Goal: Information Seeking & Learning: Check status

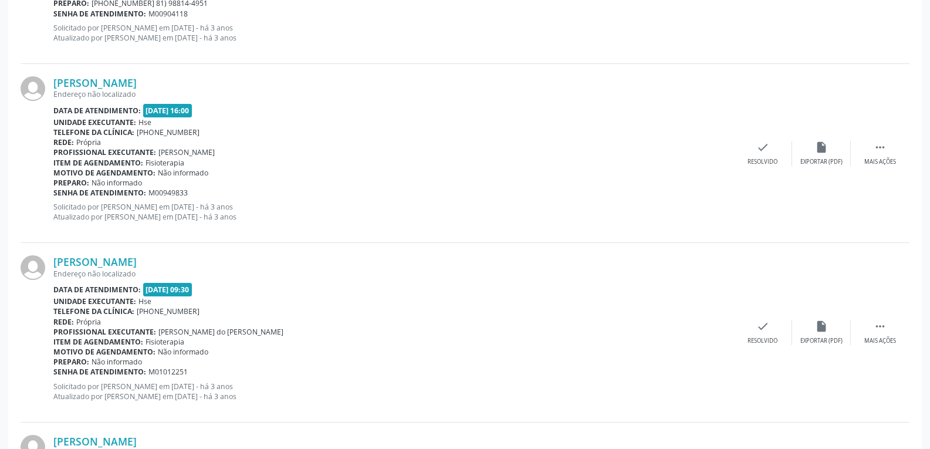
scroll to position [2644, 0]
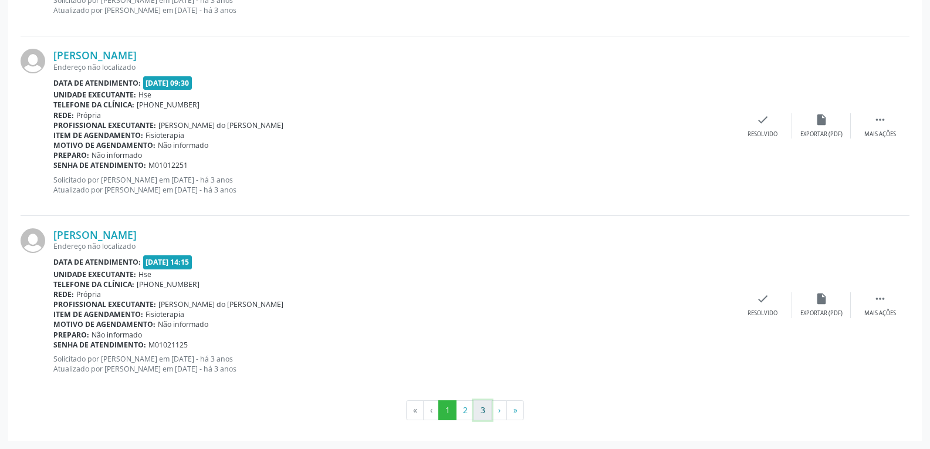
click at [478, 409] on button "3" at bounding box center [482, 410] width 18 height 20
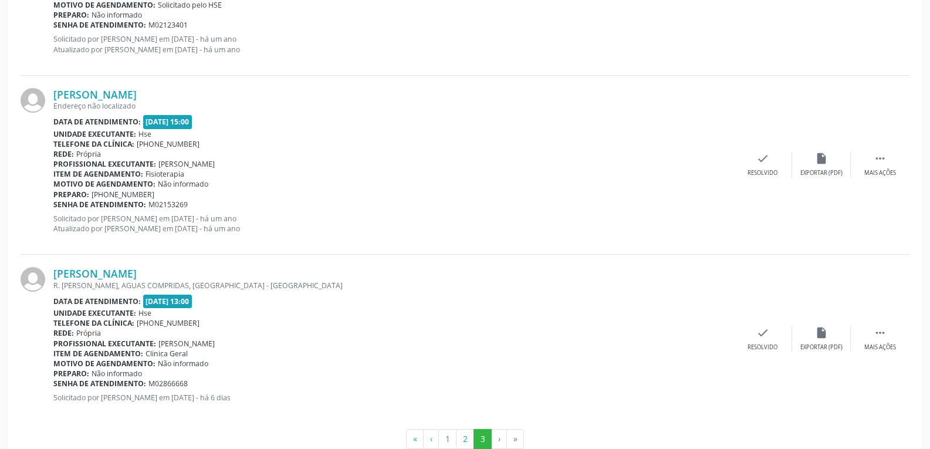
scroll to position [1022, 0]
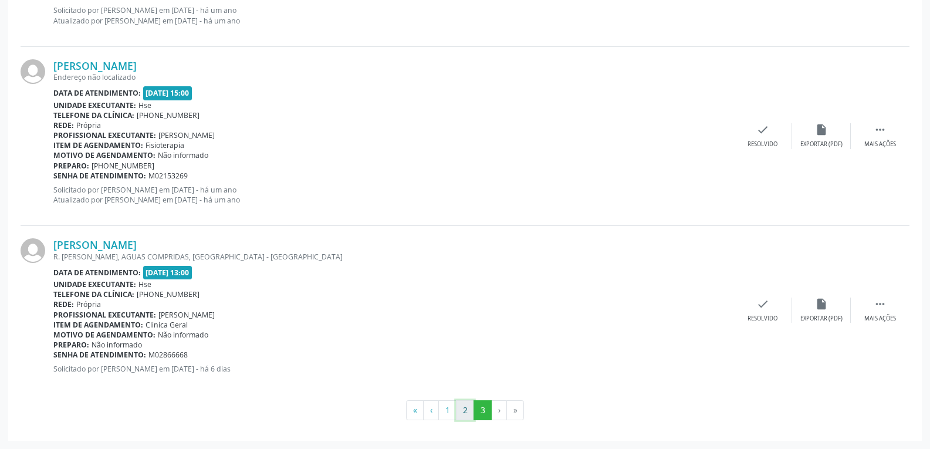
click at [466, 412] on button "2" at bounding box center [465, 410] width 18 height 20
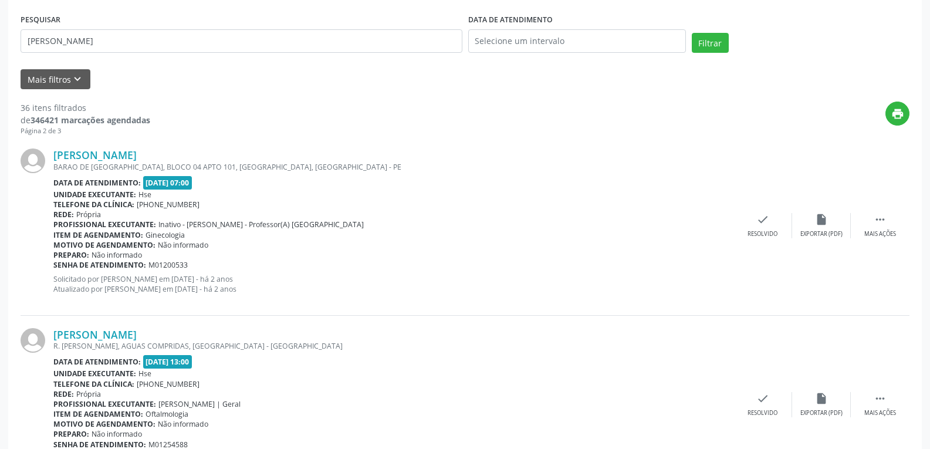
scroll to position [235, 0]
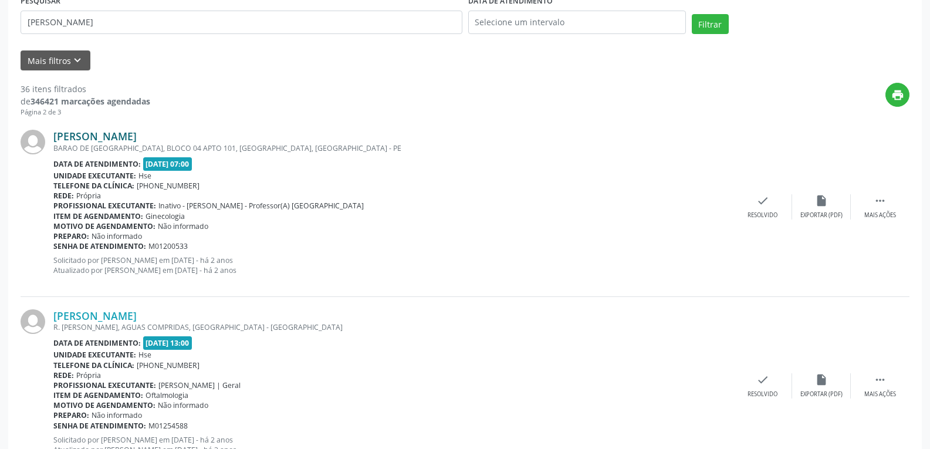
click at [108, 140] on link "[PERSON_NAME]" at bounding box center [94, 136] width 83 height 13
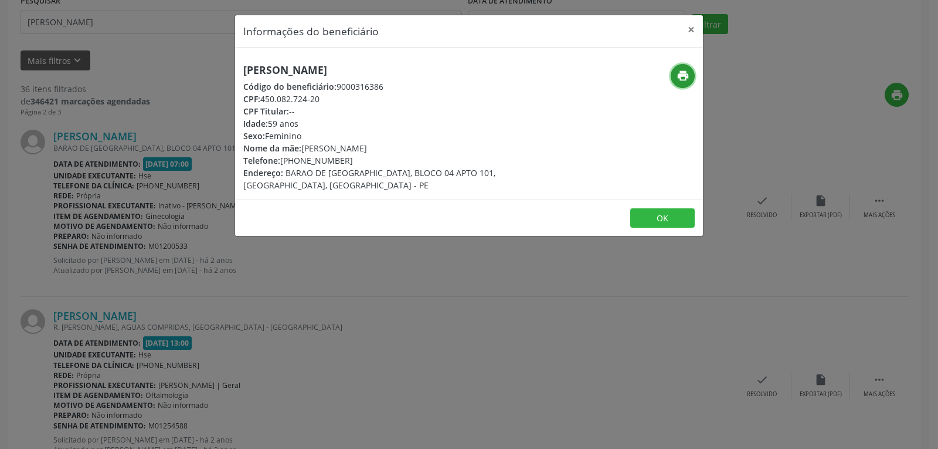
click at [681, 81] on icon "print" at bounding box center [683, 75] width 13 height 13
drag, startPoint x: 263, startPoint y: 96, endPoint x: 365, endPoint y: 104, distance: 102.3
click at [364, 104] on div "CPF: 450.082.724-20" at bounding box center [391, 99] width 296 height 12
copy div "450.082.724-20"
drag, startPoint x: 296, startPoint y: 159, endPoint x: 363, endPoint y: 158, distance: 67.4
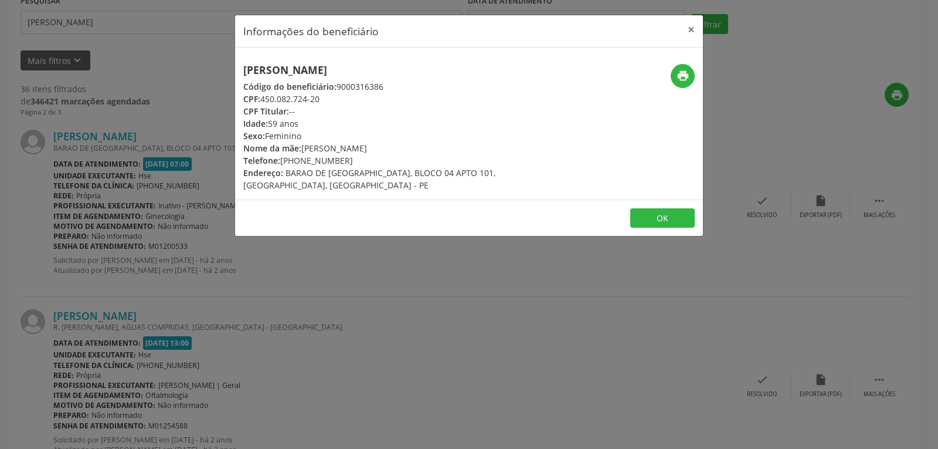
click at [363, 158] on div "Telefone: [PHONE_NUMBER]" at bounding box center [391, 160] width 296 height 12
copy div "99531-7207"
click at [693, 26] on button "×" at bounding box center [691, 29] width 23 height 29
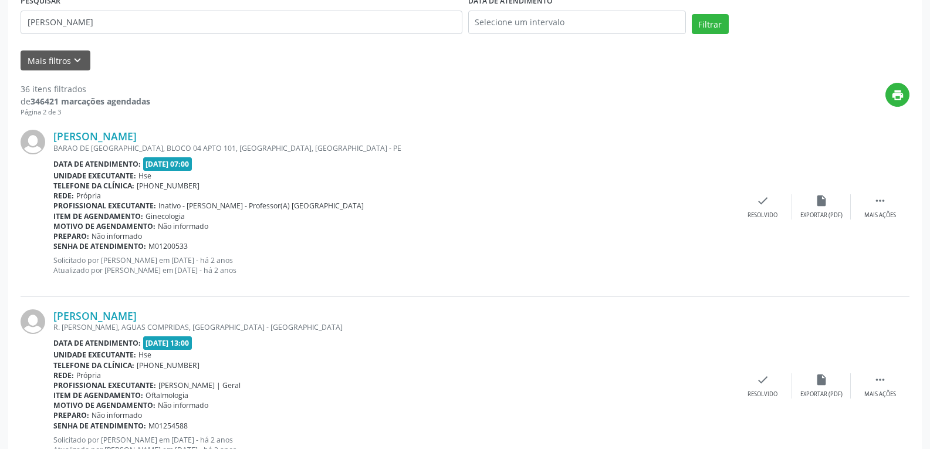
scroll to position [0, 0]
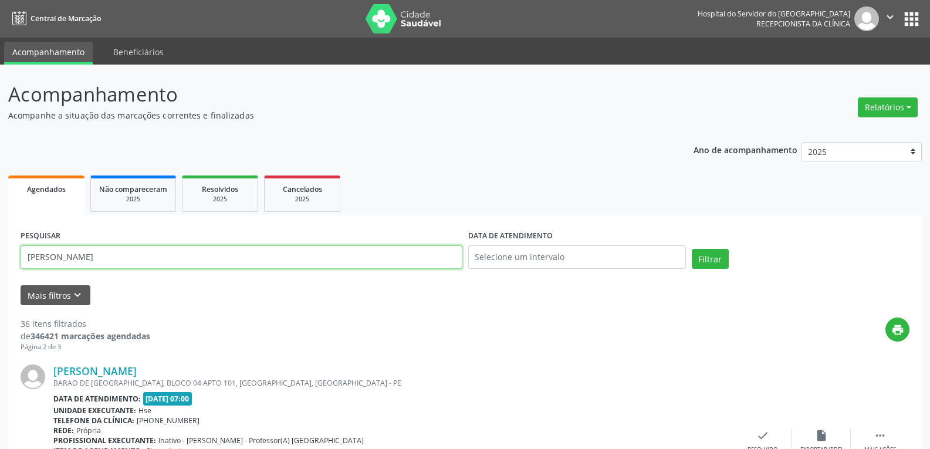
drag, startPoint x: 135, startPoint y: 263, endPoint x: 0, endPoint y: 244, distance: 136.3
click at [691, 249] on button "Filtrar" at bounding box center [709, 259] width 37 height 20
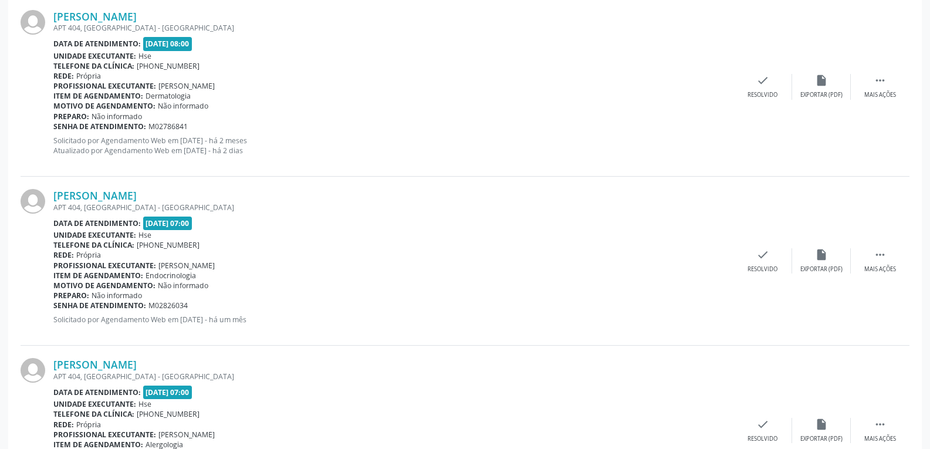
scroll to position [2053, 0]
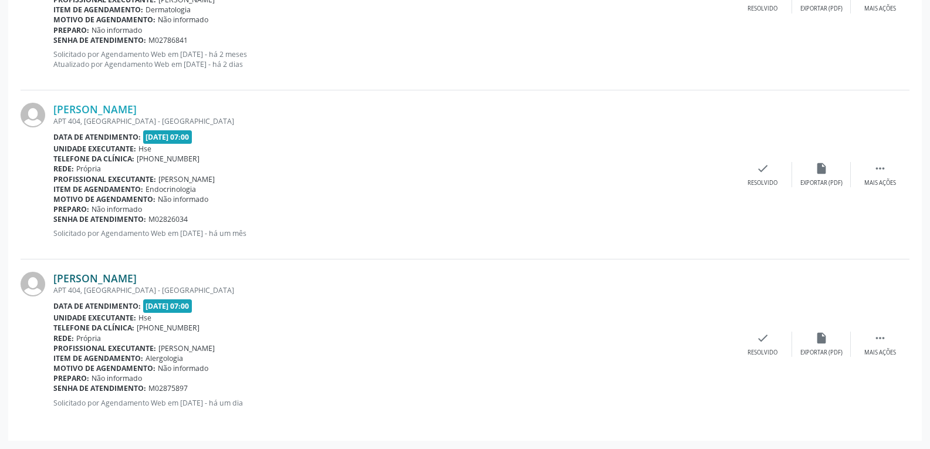
click at [110, 273] on link "[PERSON_NAME]" at bounding box center [94, 278] width 83 height 13
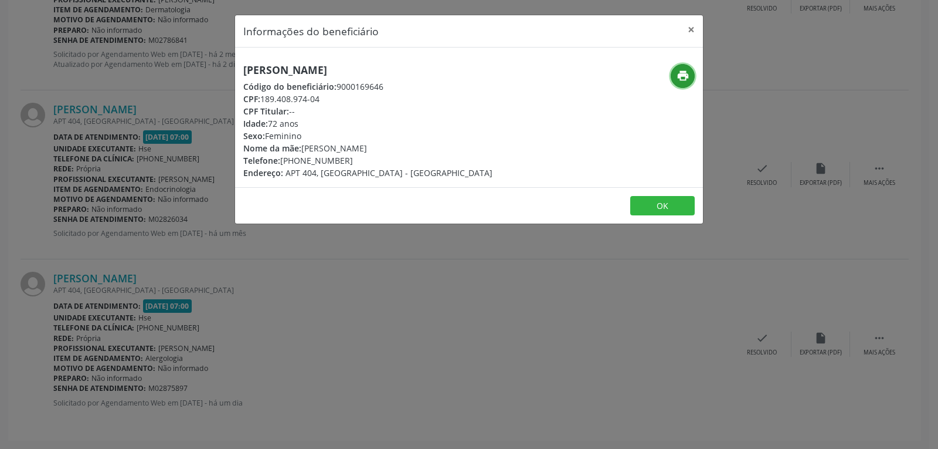
click at [681, 70] on icon "print" at bounding box center [683, 75] width 13 height 13
drag, startPoint x: 262, startPoint y: 96, endPoint x: 354, endPoint y: 96, distance: 91.5
click at [354, 96] on div "CPF: 189.408.974-04" at bounding box center [367, 99] width 249 height 12
copy div "189.408.974-04"
drag, startPoint x: 280, startPoint y: 158, endPoint x: 378, endPoint y: 157, distance: 97.4
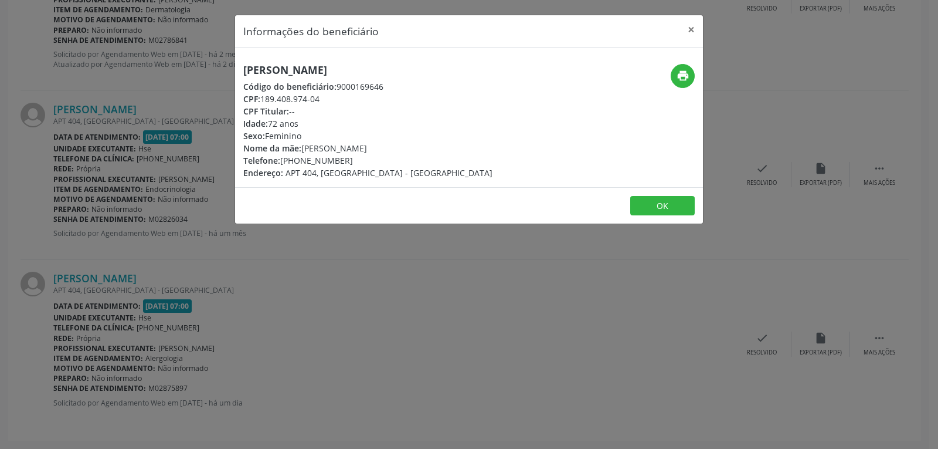
click at [378, 157] on div "Telefone: [PHONE_NUMBER]" at bounding box center [367, 160] width 249 height 12
copy div "[PHONE_NUMBER]"
click at [696, 28] on button "×" at bounding box center [691, 29] width 23 height 29
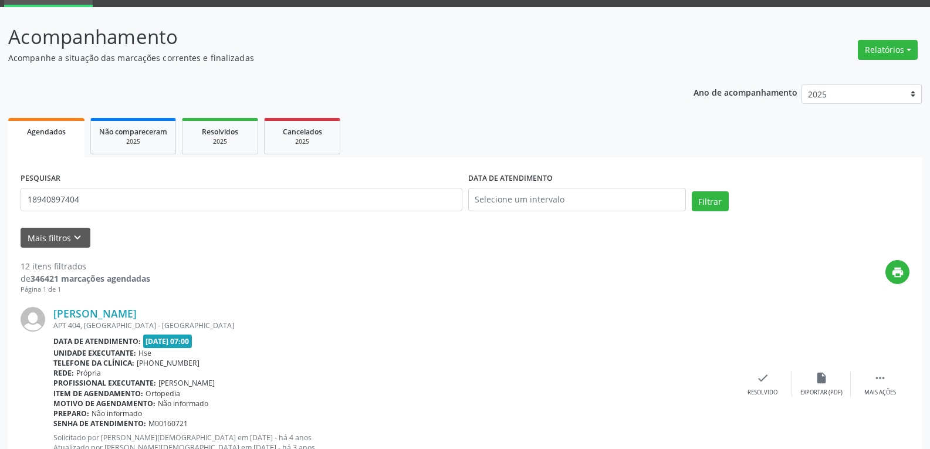
scroll to position [0, 0]
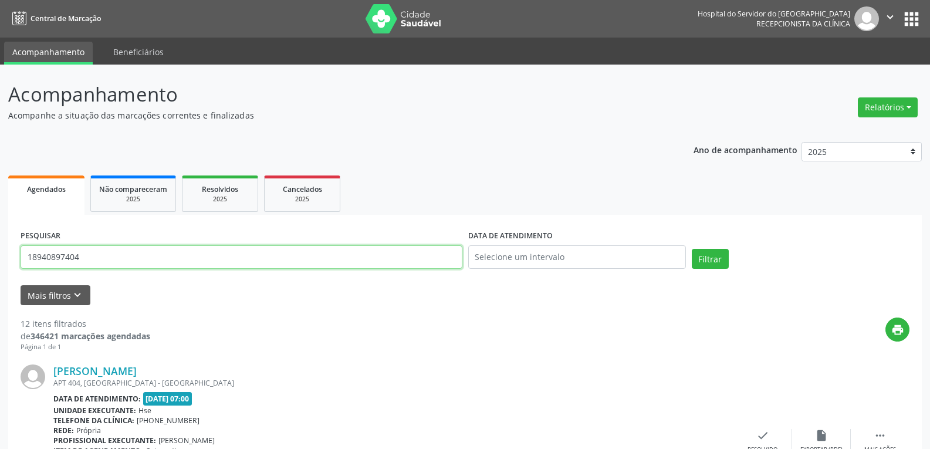
drag, startPoint x: 92, startPoint y: 258, endPoint x: 0, endPoint y: 234, distance: 95.2
click at [691, 249] on button "Filtrar" at bounding box center [709, 259] width 37 height 20
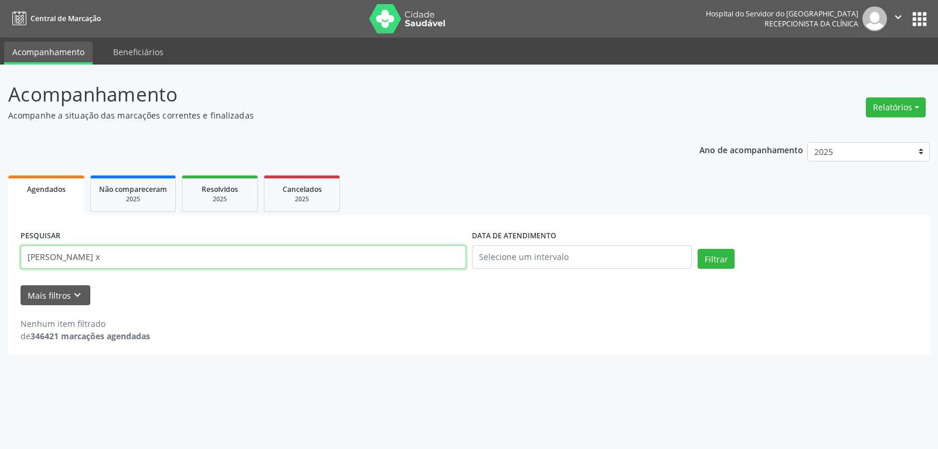
drag, startPoint x: 143, startPoint y: 257, endPoint x: 0, endPoint y: 256, distance: 143.1
click at [0, 256] on div "Acompanhamento Acompanhe a situação das marcações correntes e finalizadas Relat…" at bounding box center [469, 257] width 938 height 384
type input "38069814420"
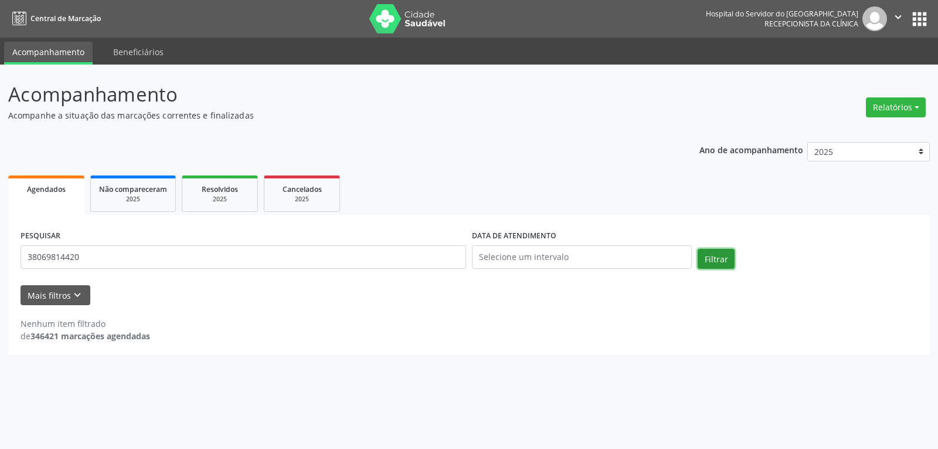
click at [703, 263] on button "Filtrar" at bounding box center [716, 259] width 37 height 20
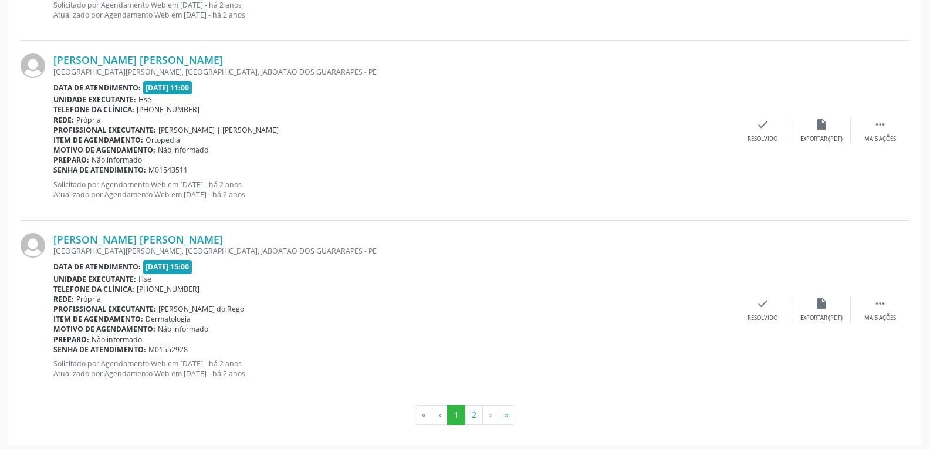
scroll to position [2644, 0]
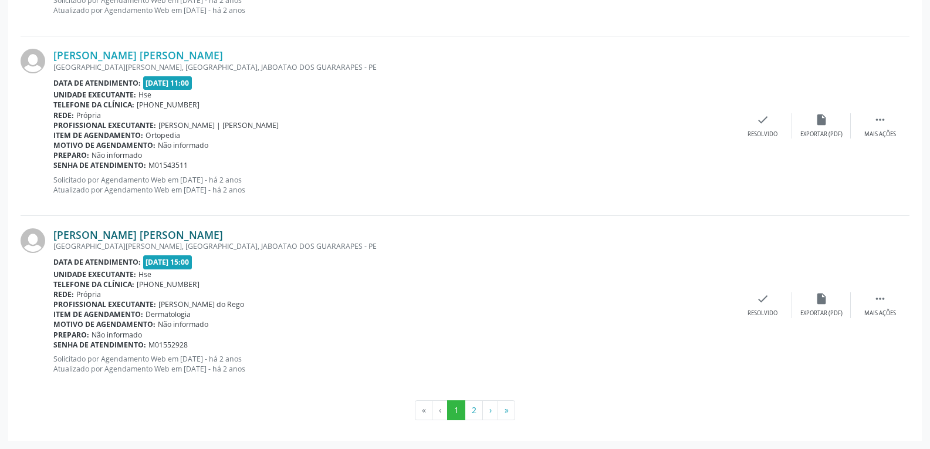
click at [102, 234] on link "[PERSON_NAME] [PERSON_NAME]" at bounding box center [137, 234] width 169 height 13
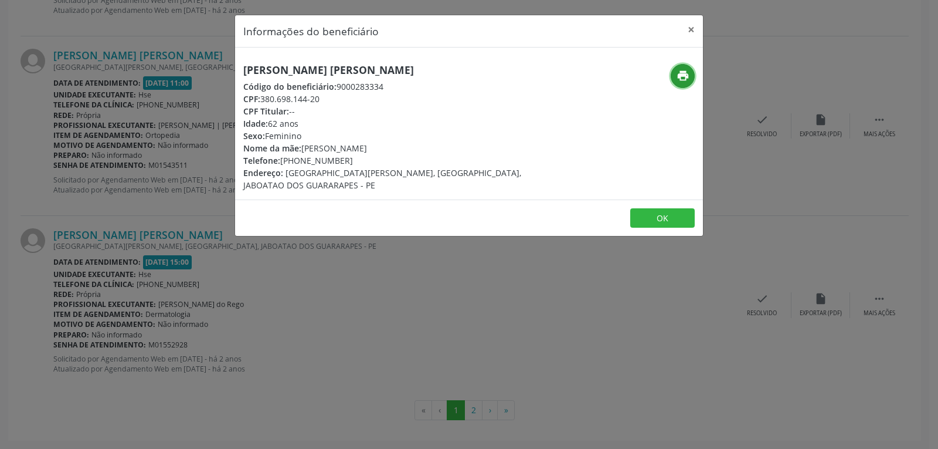
click at [684, 75] on icon "print" at bounding box center [683, 75] width 13 height 13
drag, startPoint x: 263, startPoint y: 94, endPoint x: 365, endPoint y: 94, distance: 102.0
click at [365, 94] on div "CPF: 380.698.144-20" at bounding box center [391, 99] width 296 height 12
copy div "380.698.144-20"
drag, startPoint x: 298, startPoint y: 161, endPoint x: 380, endPoint y: 160, distance: 82.1
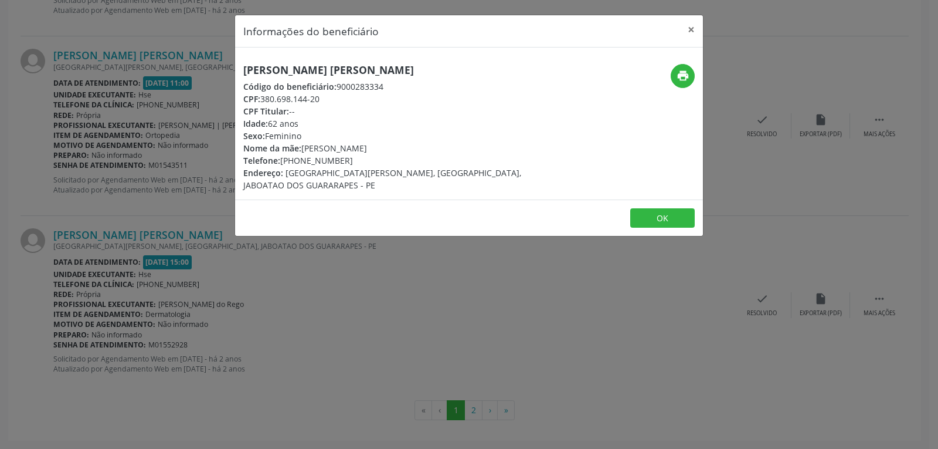
click at [380, 160] on div "Telefone: [PHONE_NUMBER]" at bounding box center [391, 160] width 296 height 12
copy div "98795-7873"
click at [693, 31] on button "×" at bounding box center [691, 29] width 23 height 29
